Goal: Task Accomplishment & Management: Use online tool/utility

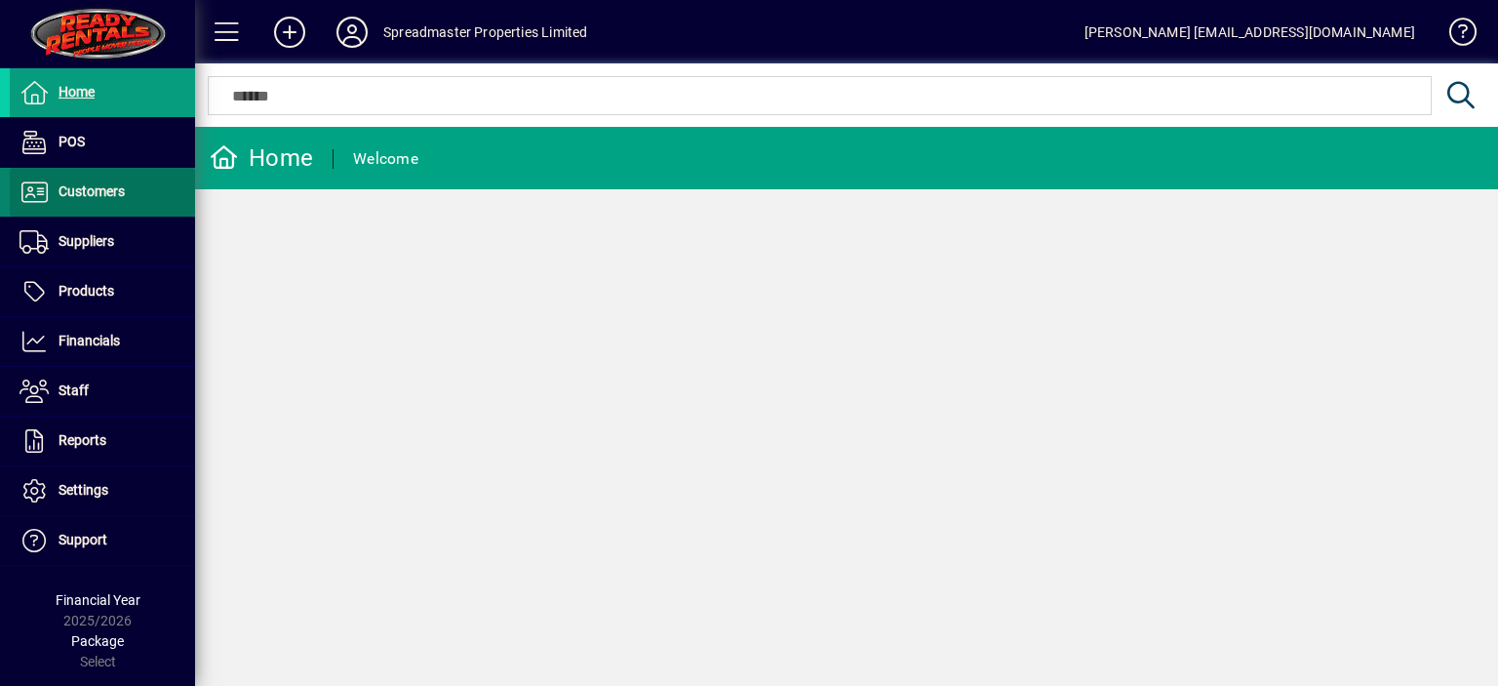
click at [133, 195] on span at bounding box center [102, 192] width 185 height 47
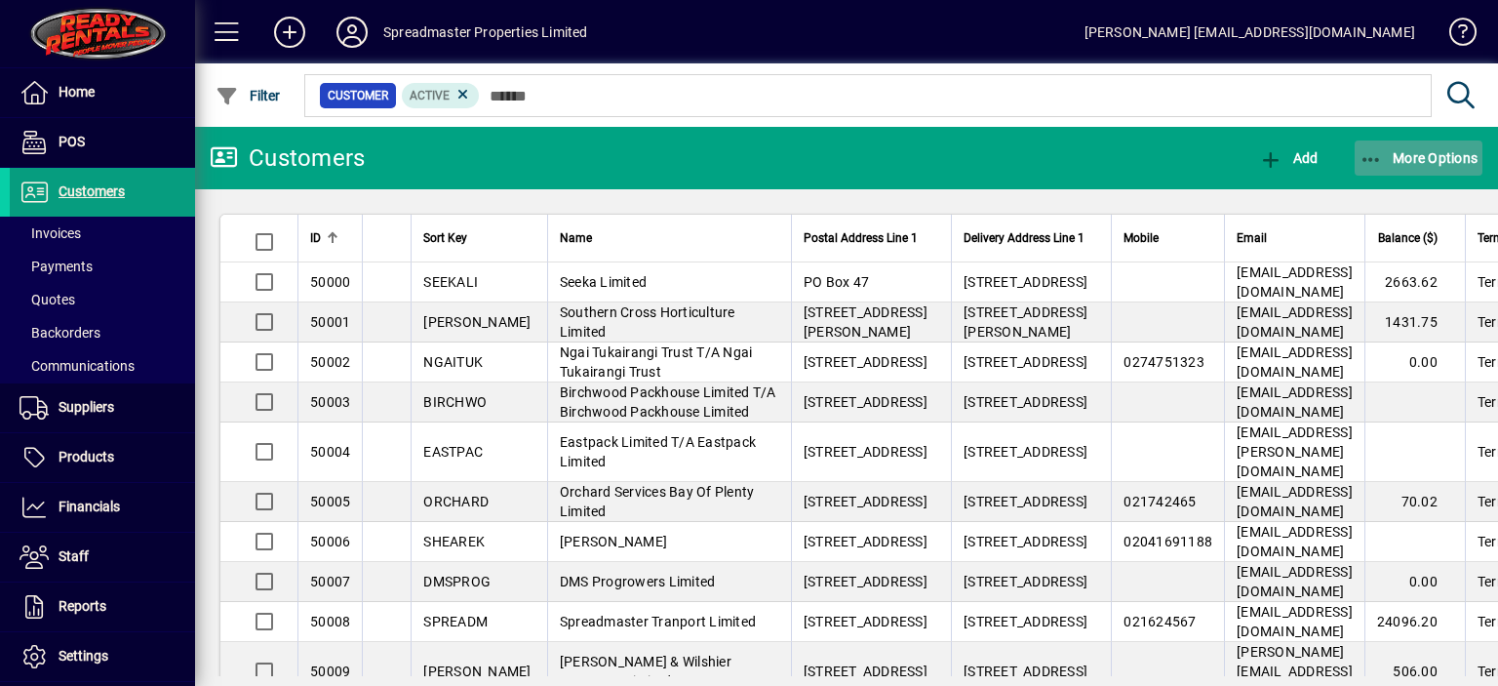
click at [1405, 154] on span "More Options" at bounding box center [1418, 158] width 119 height 16
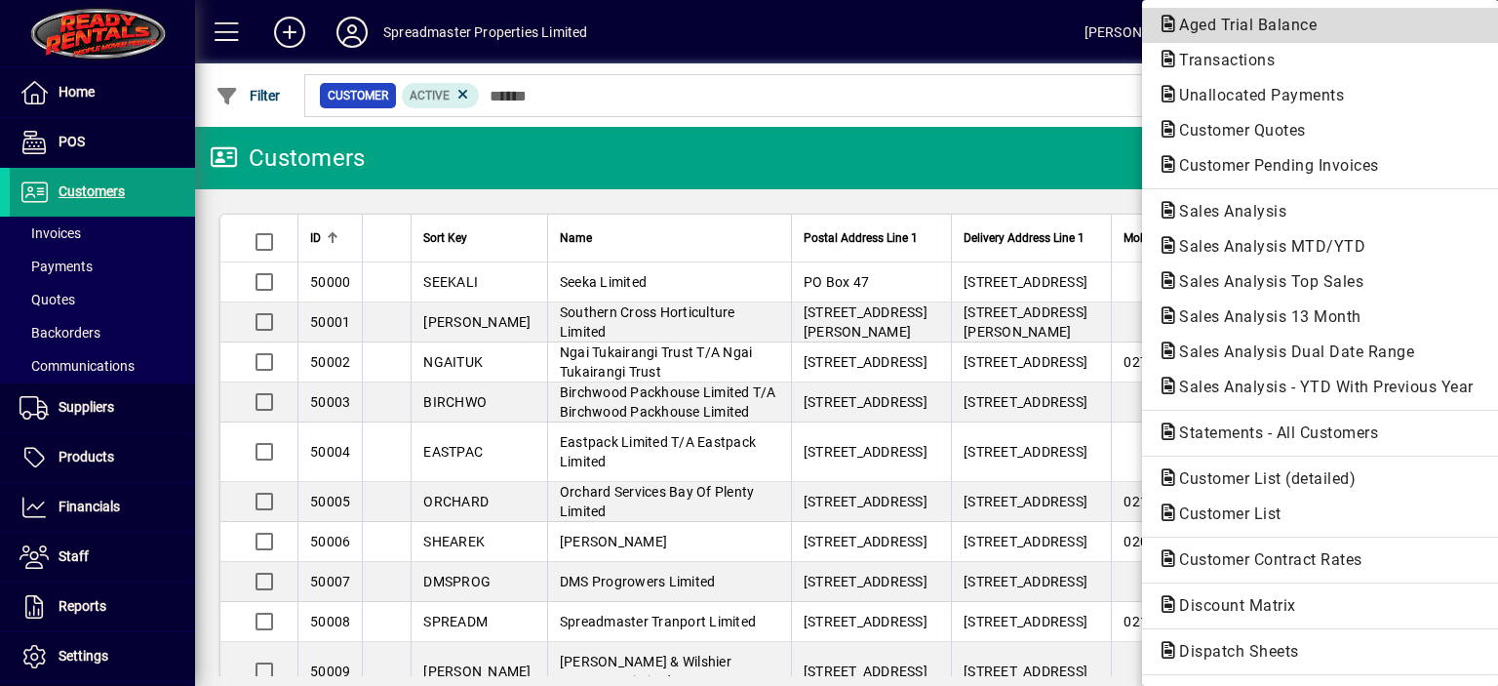
click at [1201, 24] on span "Aged Trial Balance" at bounding box center [1242, 25] width 169 height 19
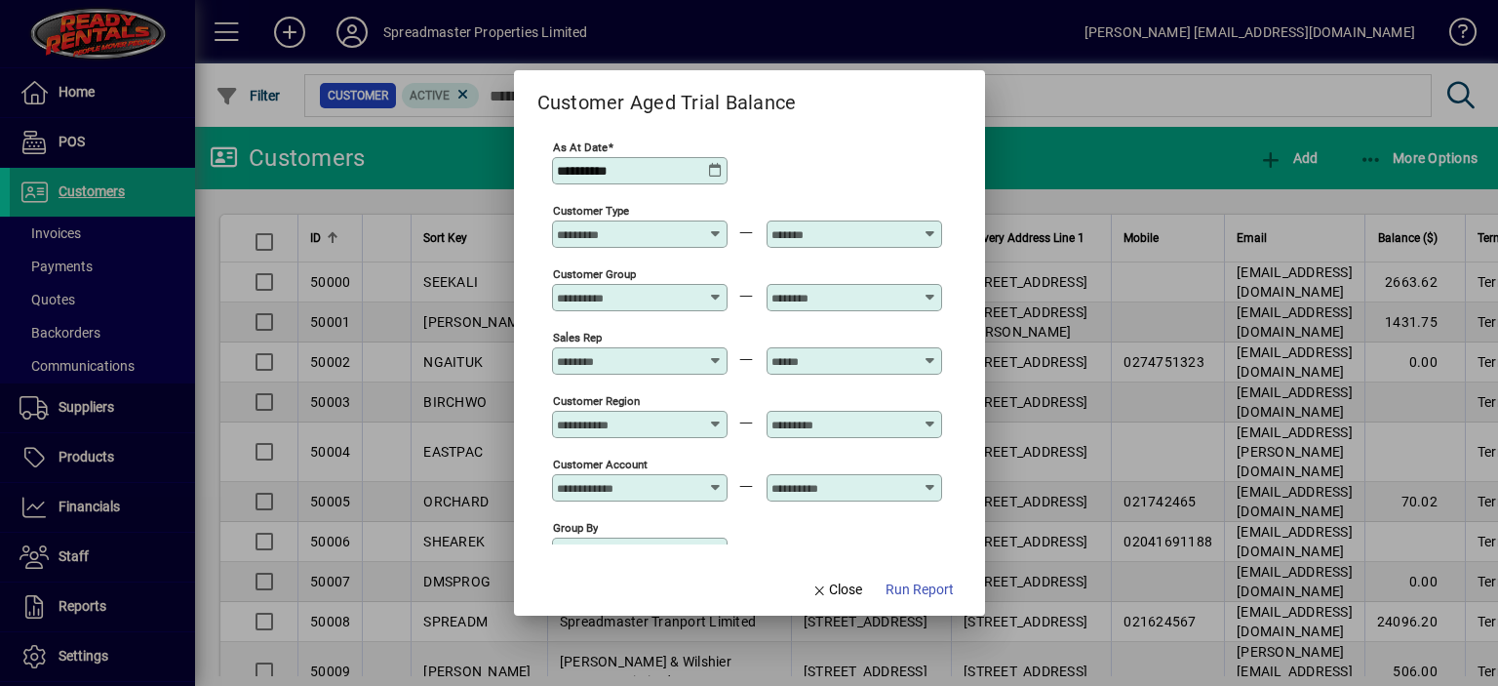
scroll to position [144, 0]
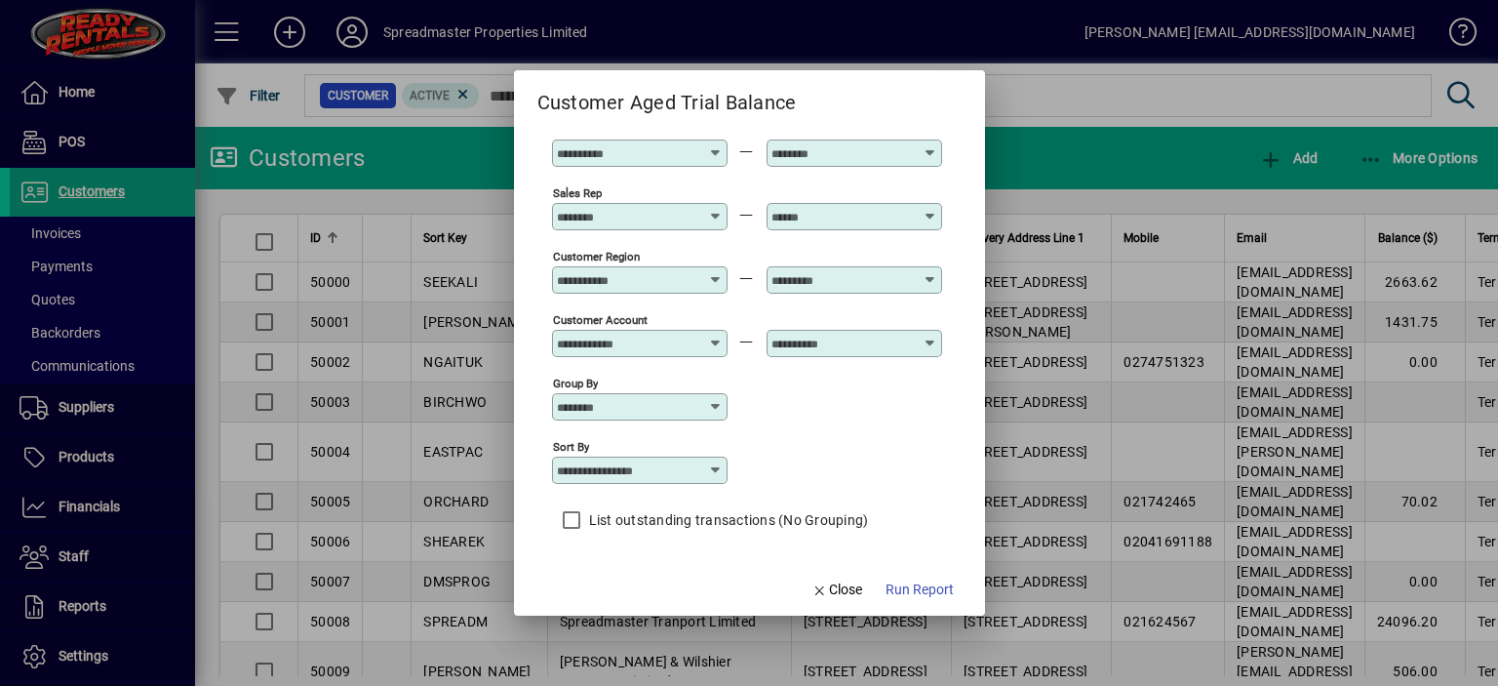
click at [714, 465] on icon at bounding box center [716, 470] width 16 height 16
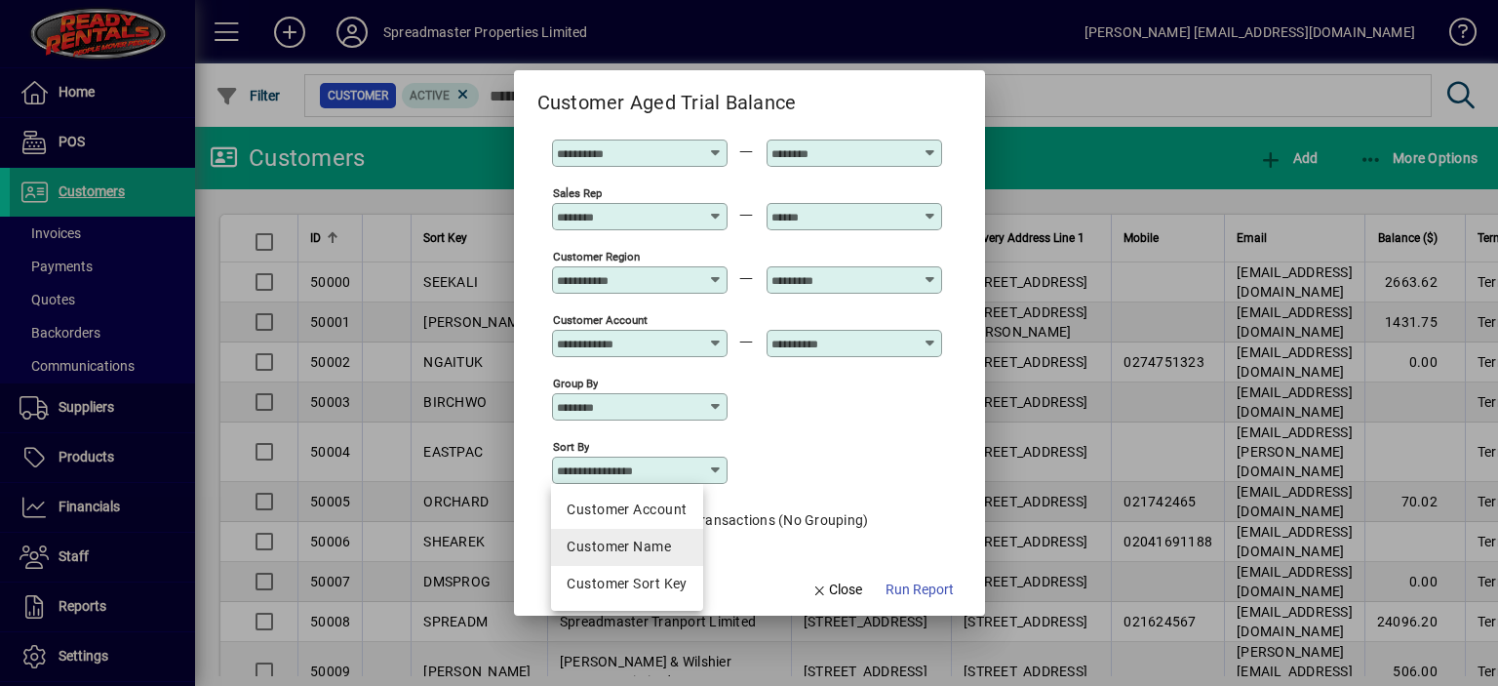
click at [646, 541] on div "Customer Name" at bounding box center [627, 546] width 120 height 20
type input "**********"
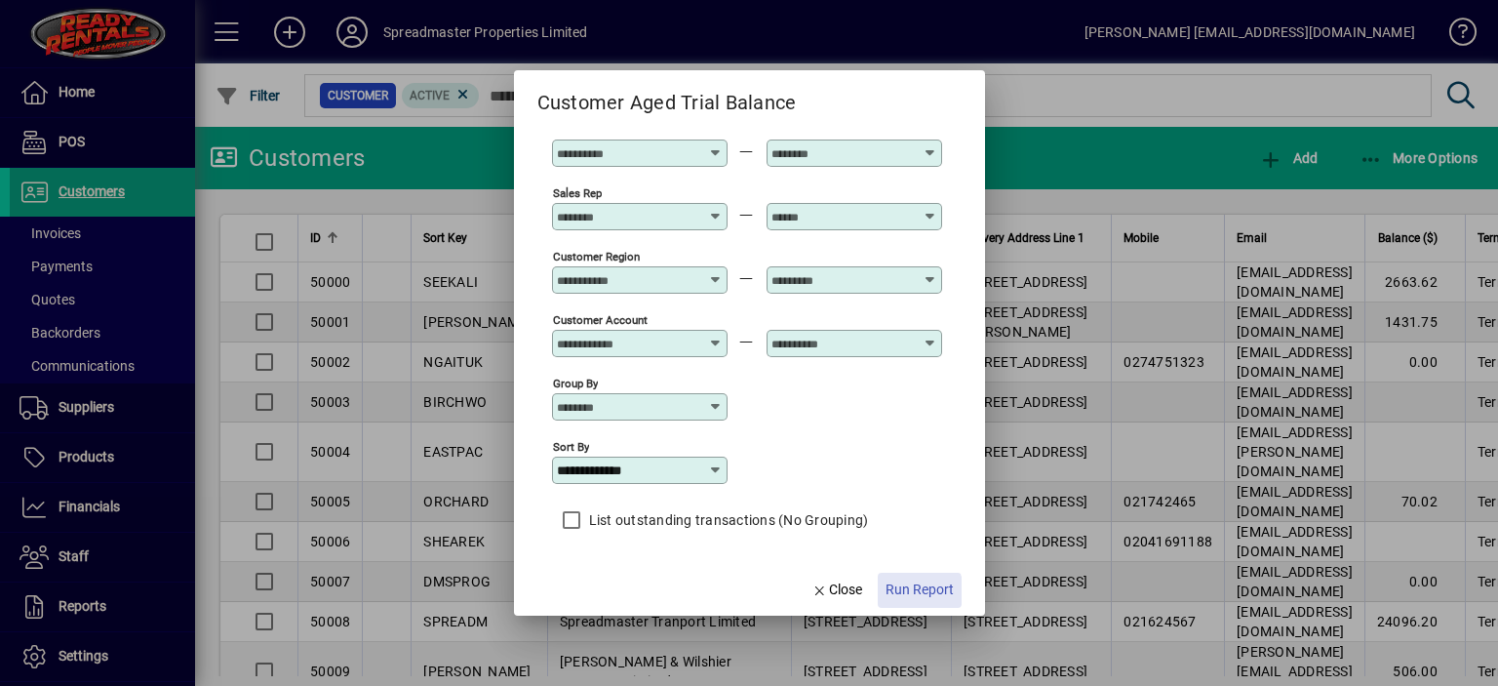
click at [912, 591] on span "Run Report" at bounding box center [920, 589] width 68 height 20
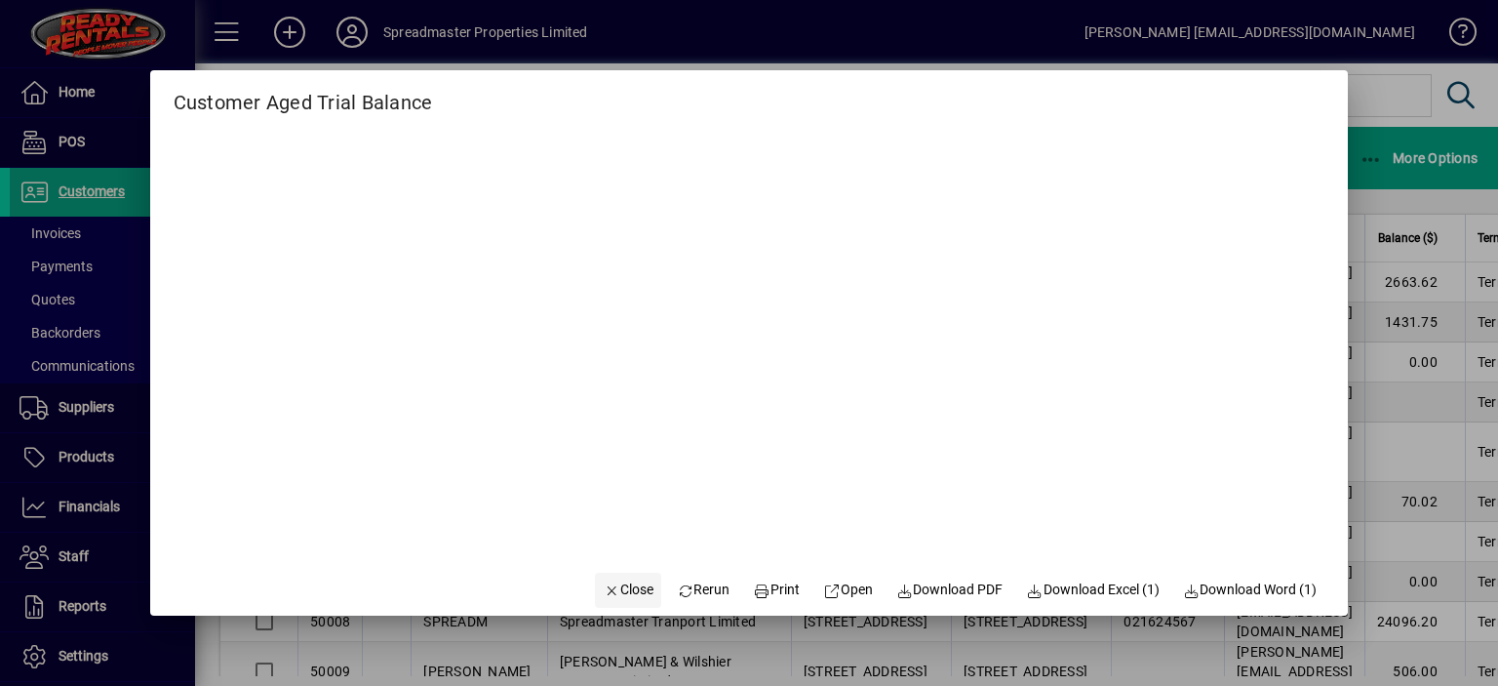
click at [617, 588] on span "Close" at bounding box center [628, 589] width 51 height 20
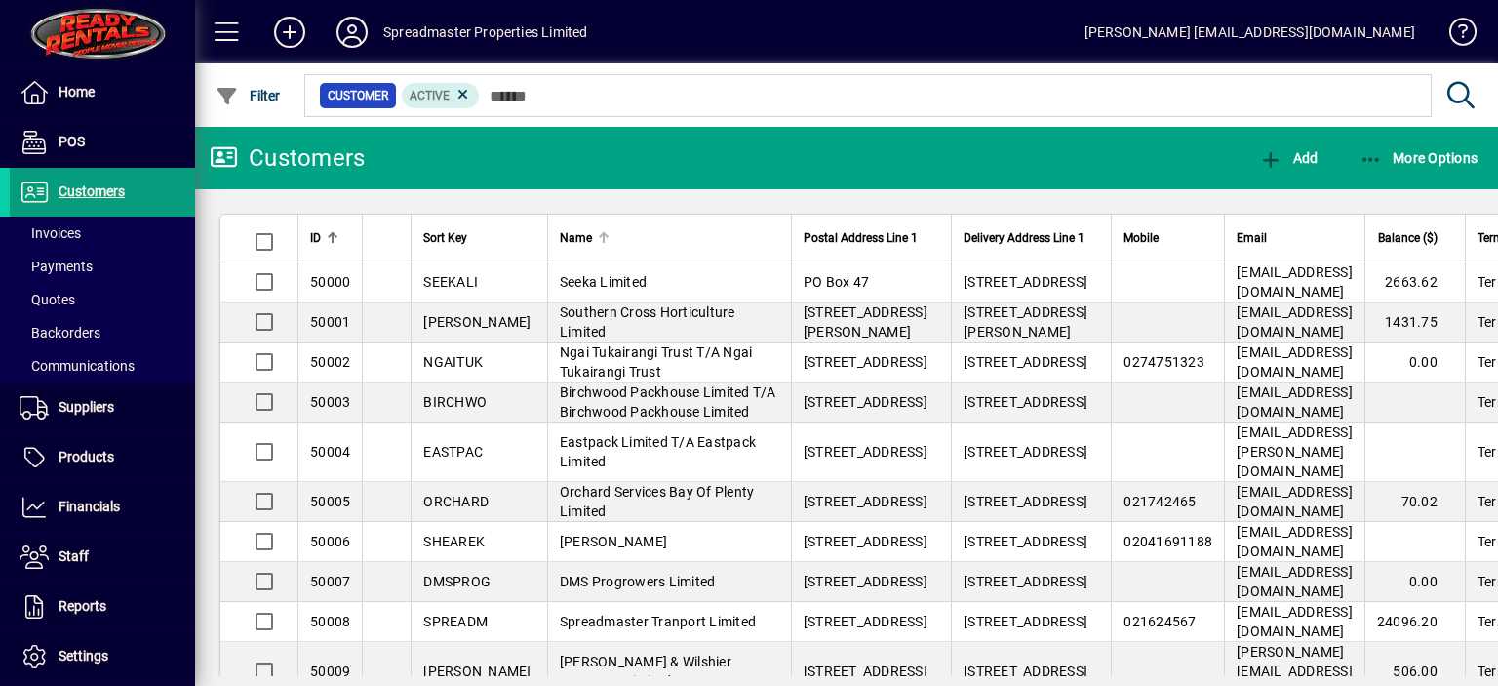
click at [603, 234] on div at bounding box center [604, 238] width 2 height 10
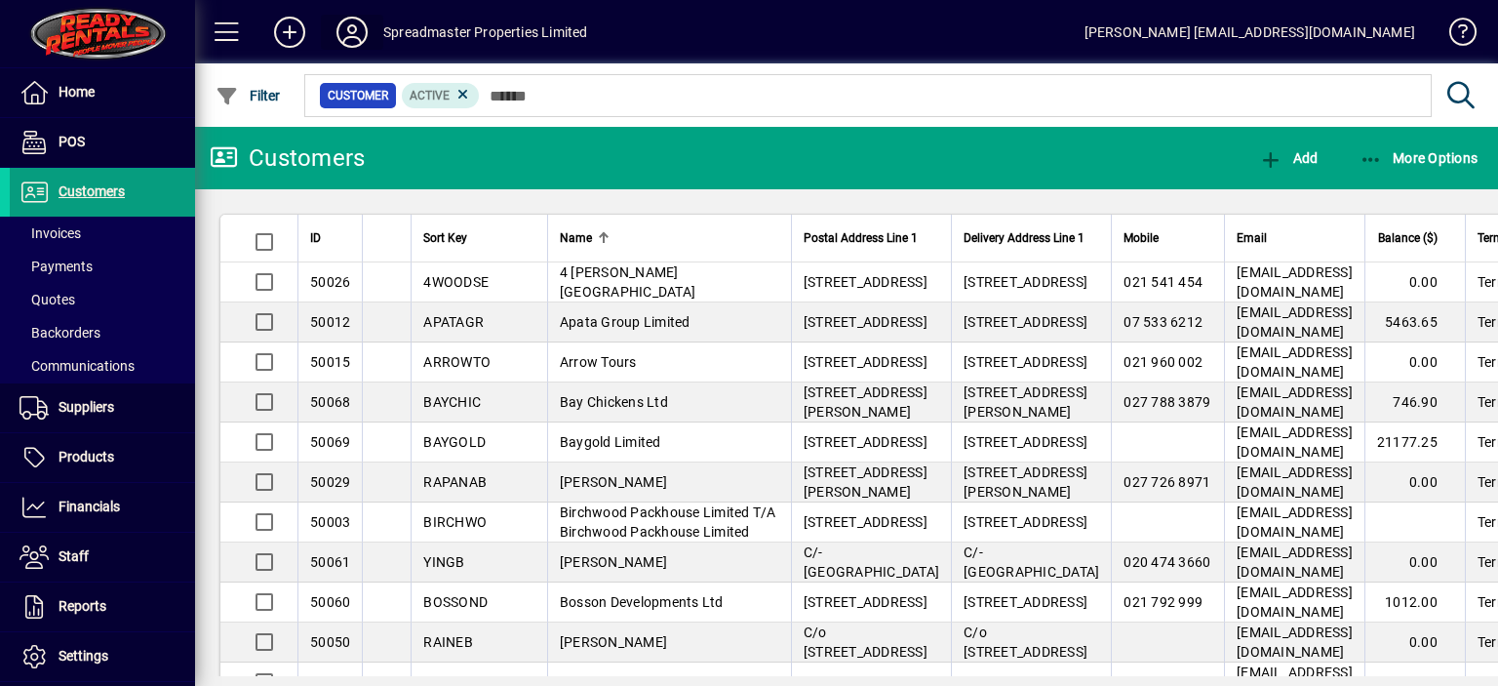
click at [357, 35] on icon at bounding box center [352, 32] width 39 height 31
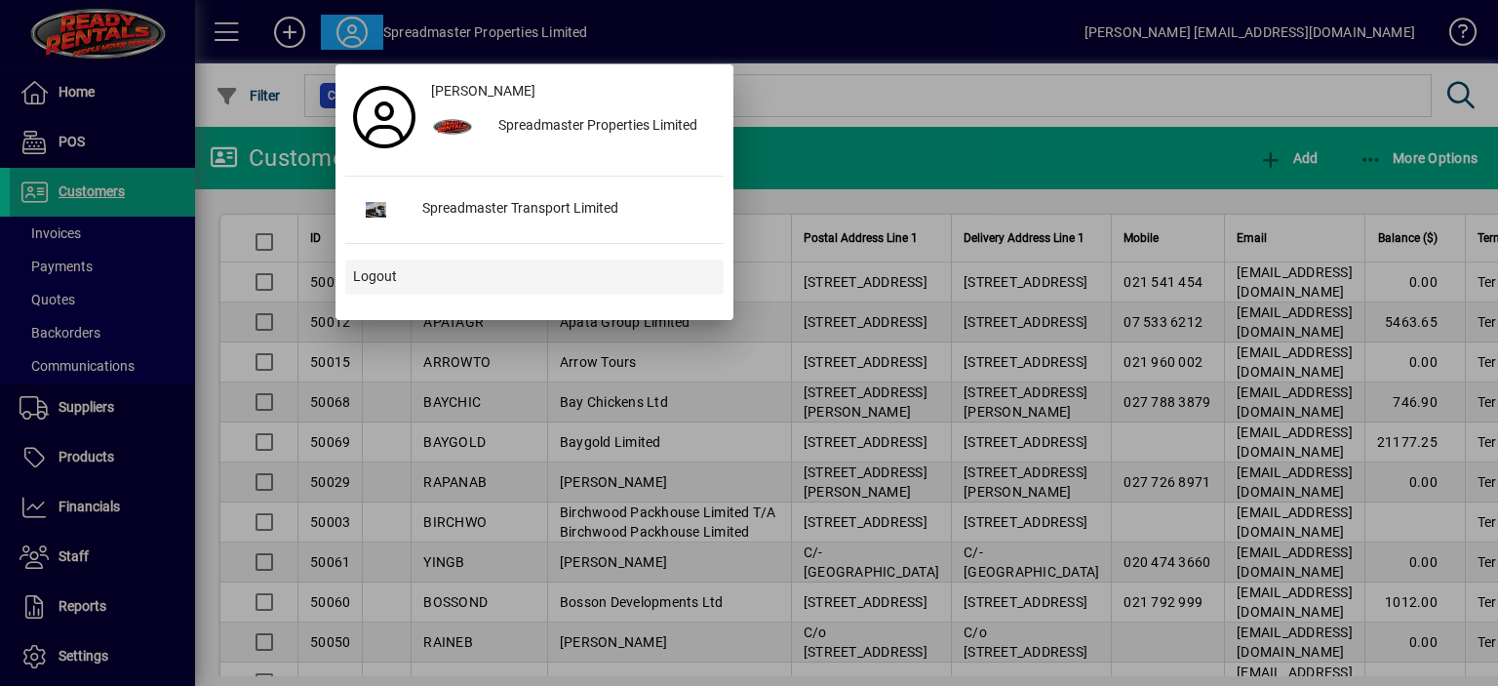
click at [372, 275] on span "Logout" at bounding box center [375, 276] width 44 height 20
